Goal: Task Accomplishment & Management: Manage account settings

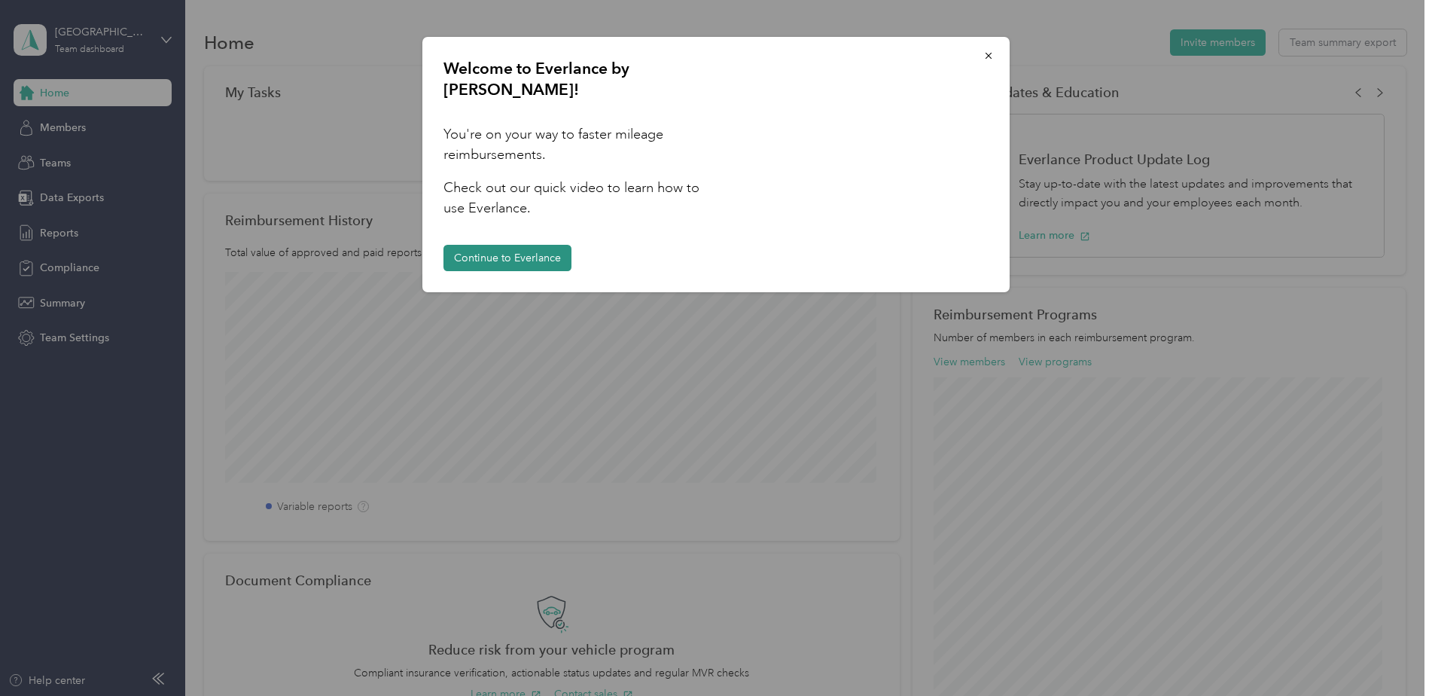
click at [482, 245] on button "Continue to Everlance" at bounding box center [507, 258] width 128 height 26
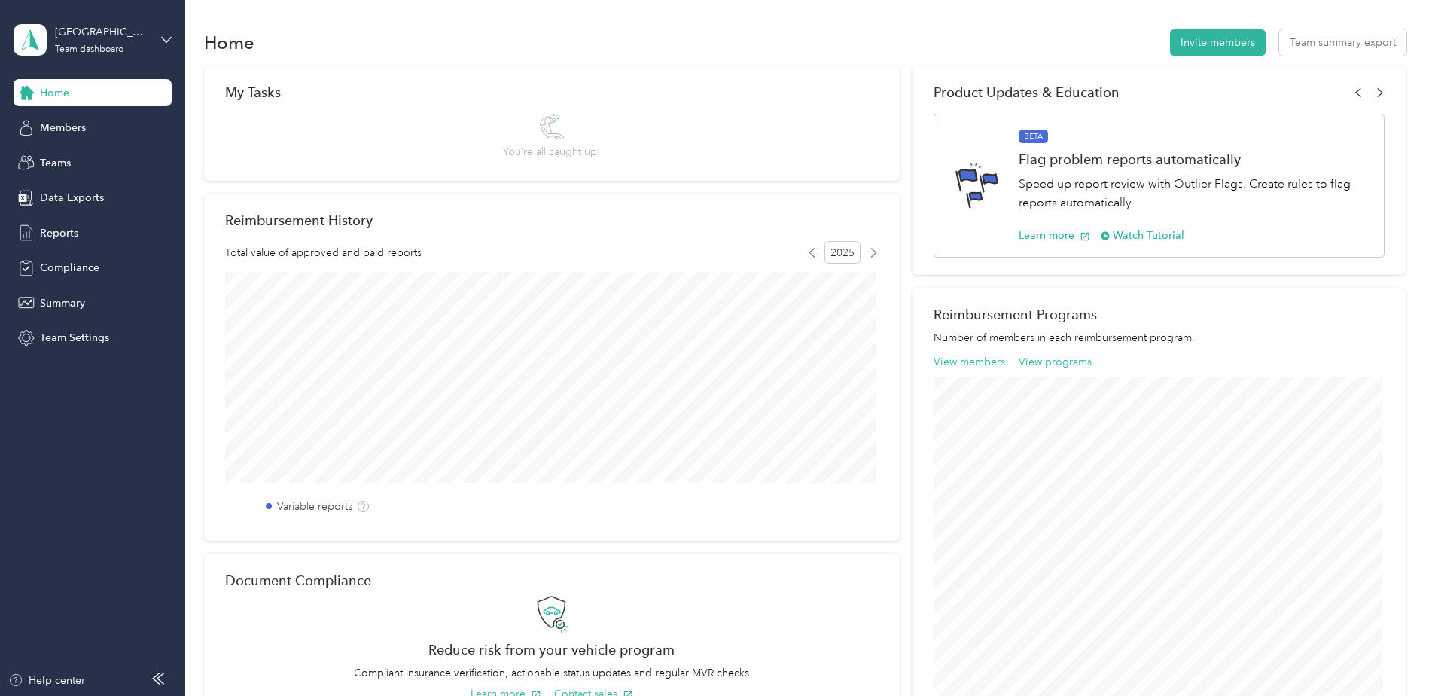
click at [593, 145] on span "You’re all caught up!" at bounding box center [551, 152] width 97 height 16
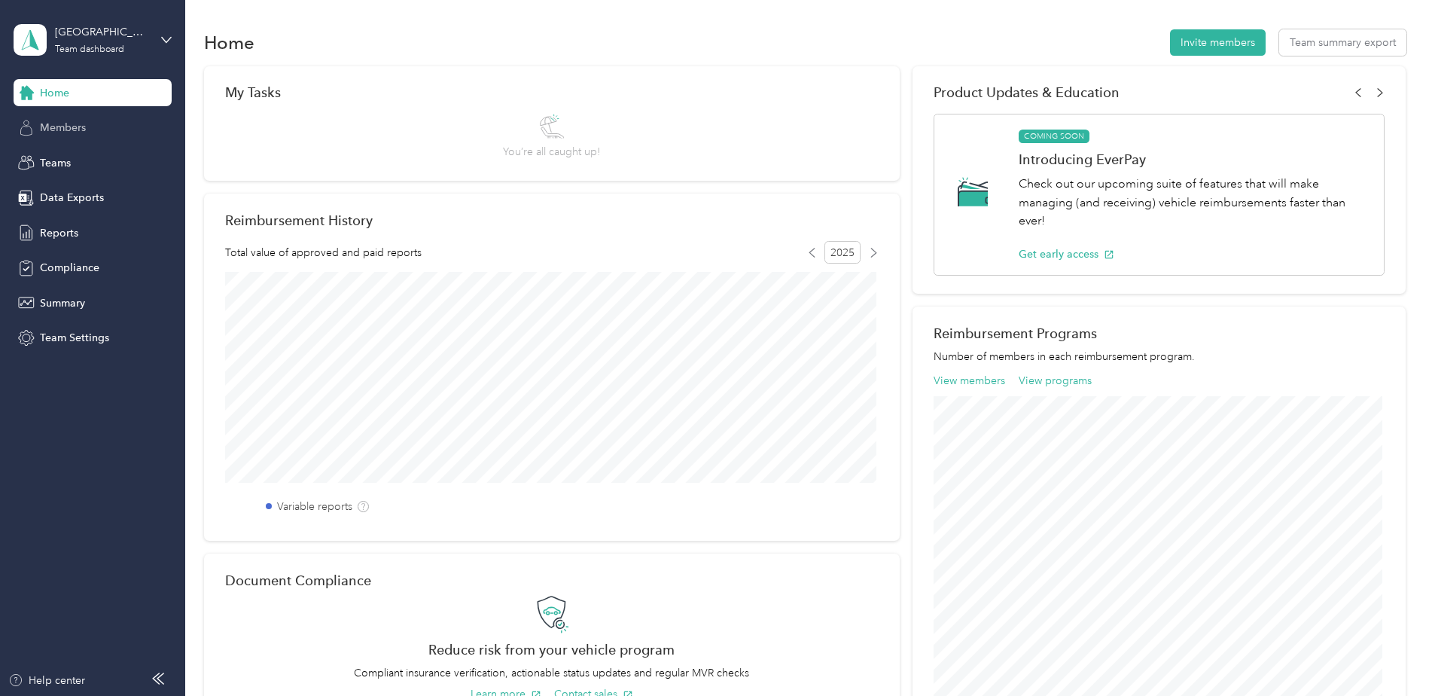
click at [84, 128] on span "Members" at bounding box center [63, 128] width 46 height 16
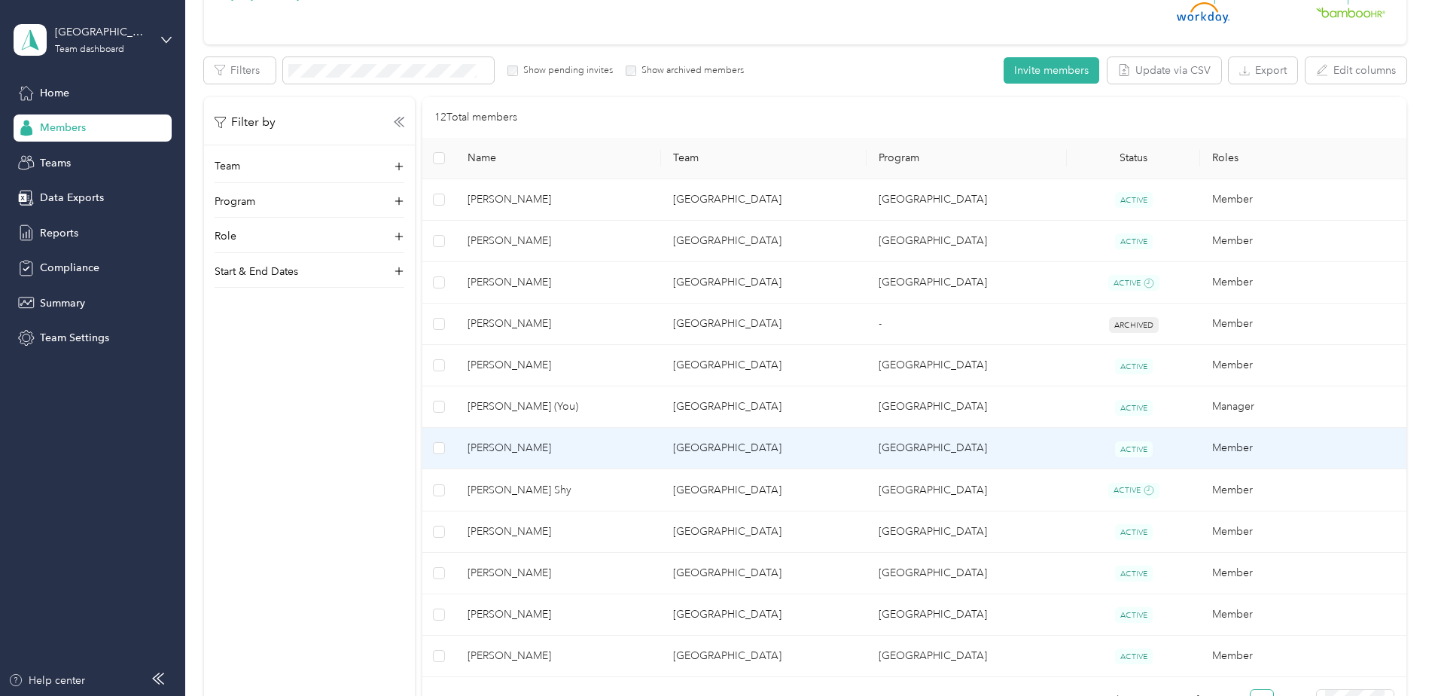
scroll to position [226, 0]
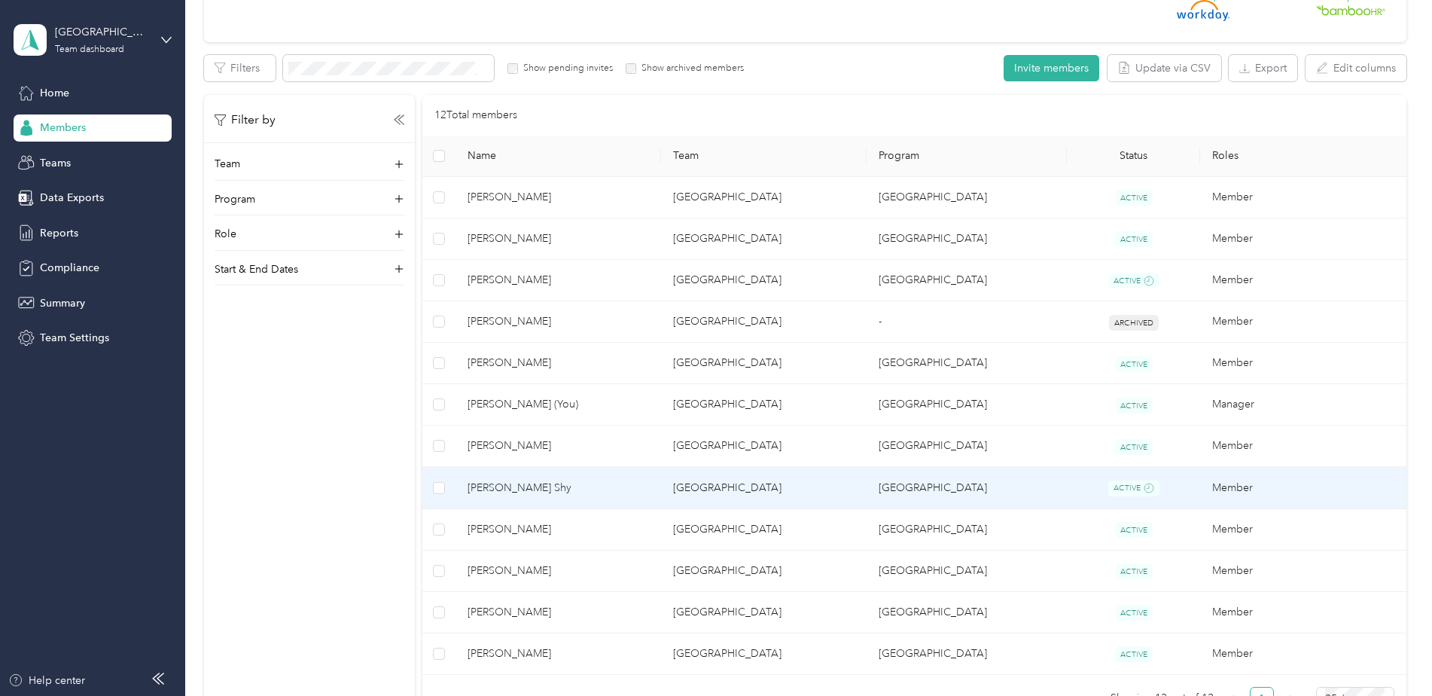
click at [677, 489] on td "Port Aransas" at bounding box center [763, 488] width 205 height 42
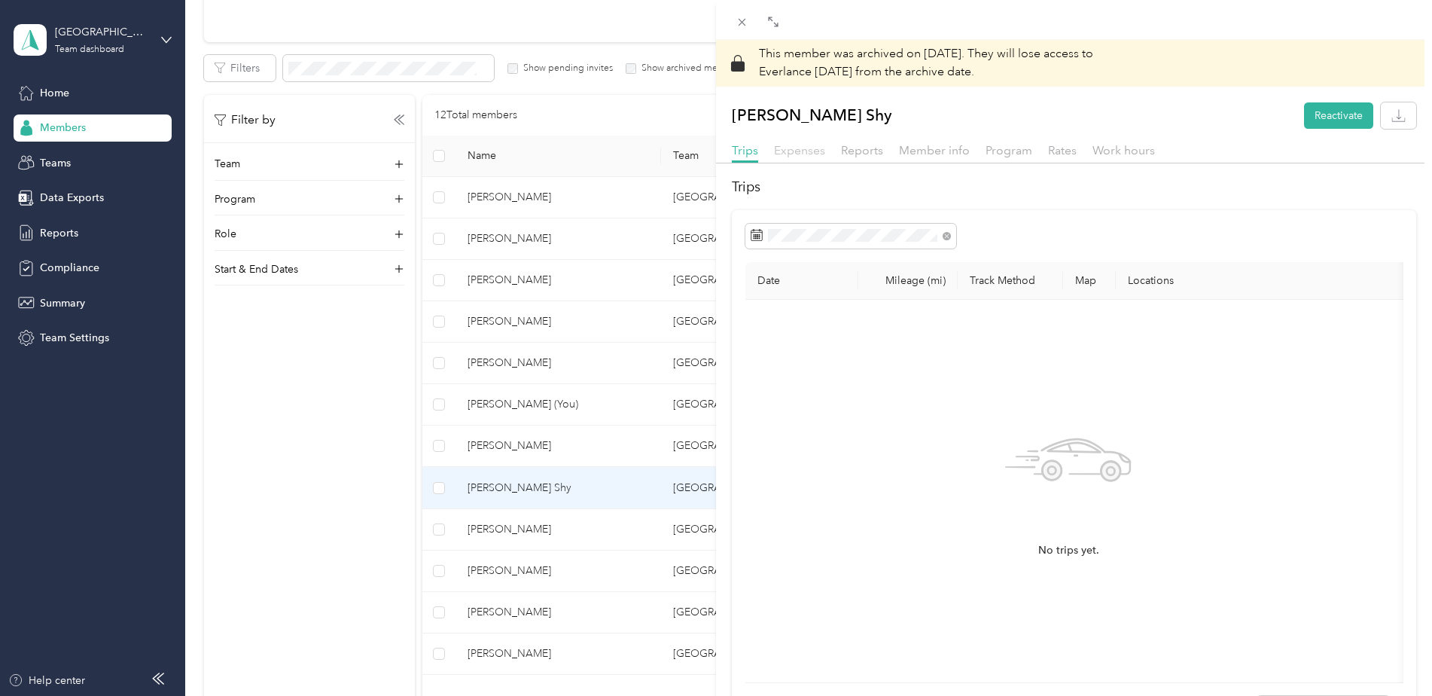
click at [806, 149] on span "Expenses" at bounding box center [799, 150] width 51 height 14
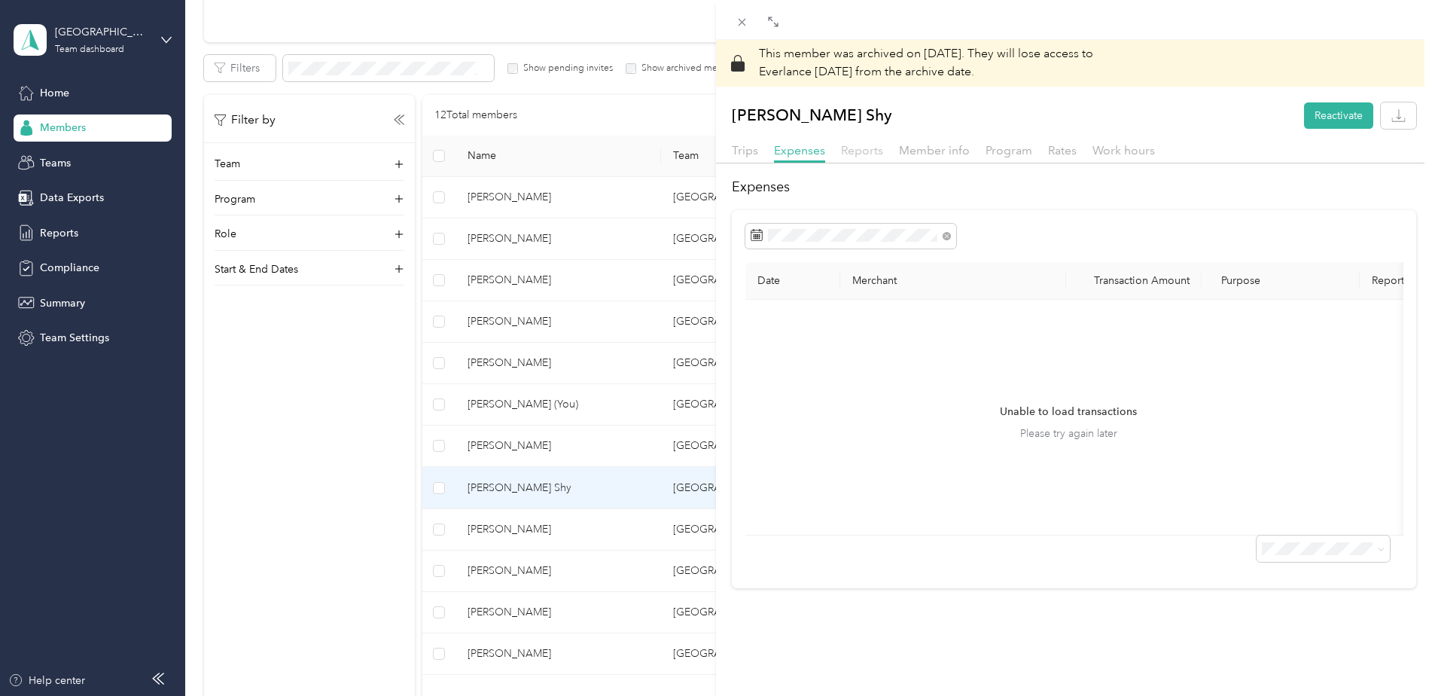
click at [875, 156] on span "Reports" at bounding box center [862, 150] width 42 height 14
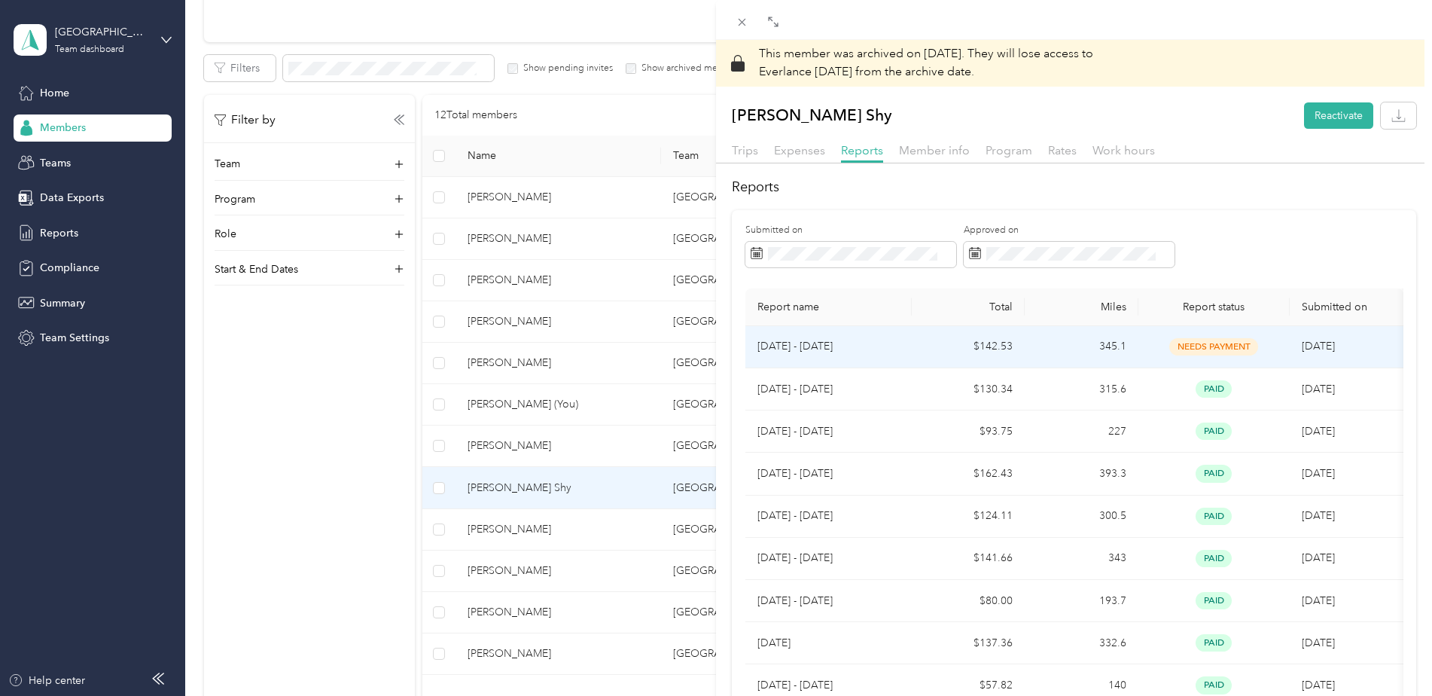
click at [920, 353] on td "$142.53" at bounding box center [969, 347] width 114 height 42
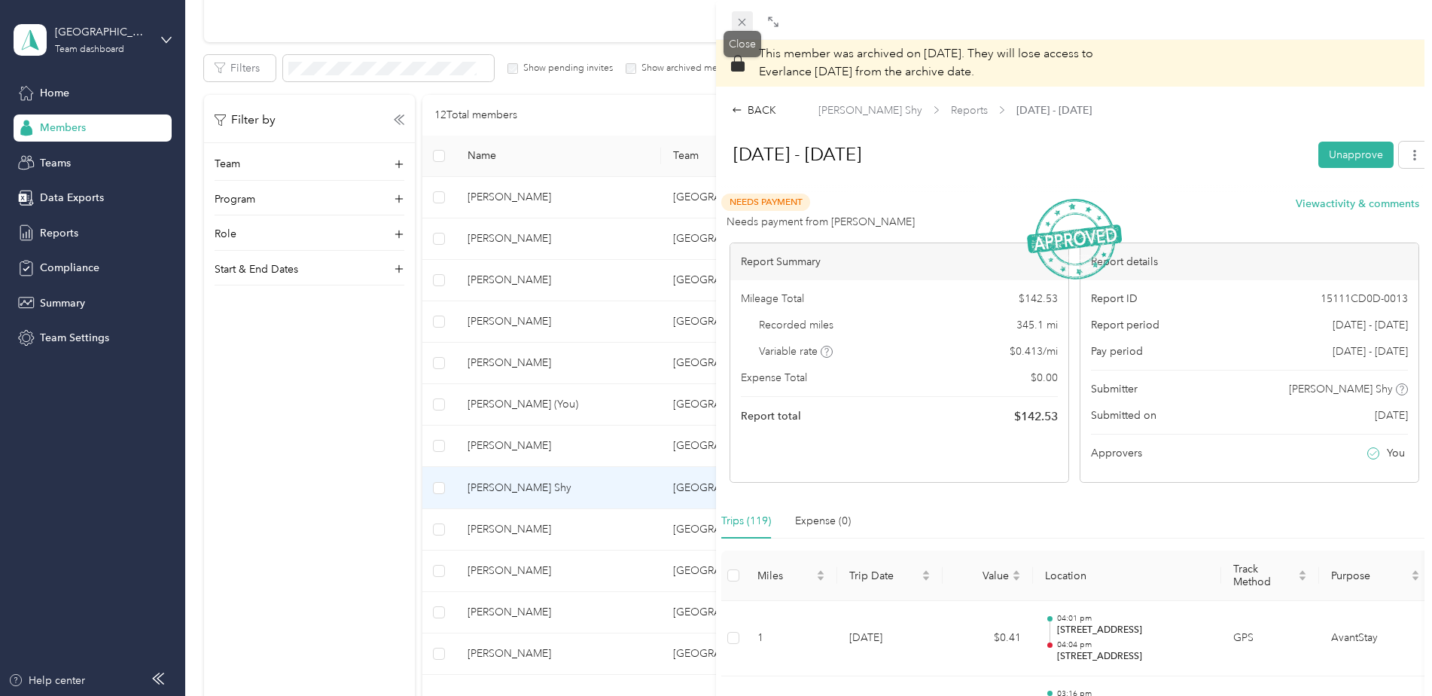
click at [737, 21] on icon at bounding box center [741, 22] width 13 height 13
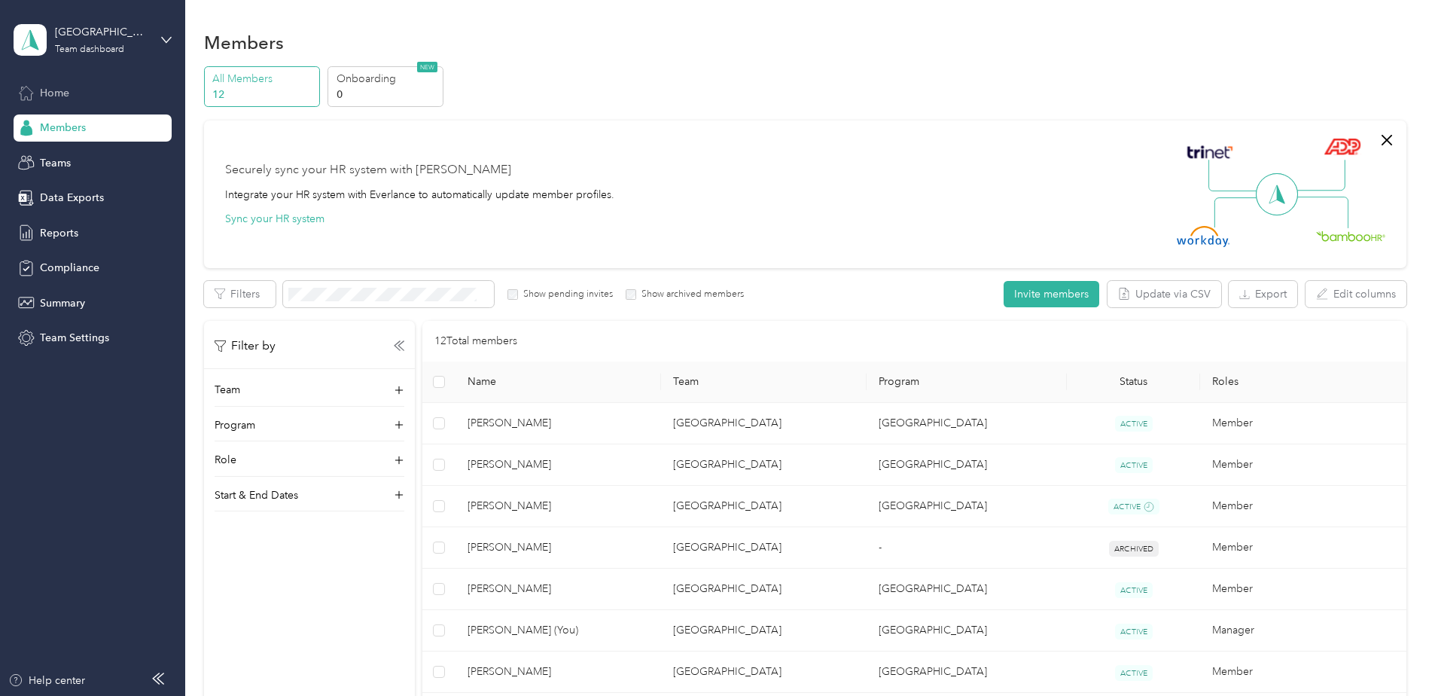
click at [87, 92] on div "Home" at bounding box center [93, 92] width 158 height 27
